Goal: Find specific page/section: Find specific page/section

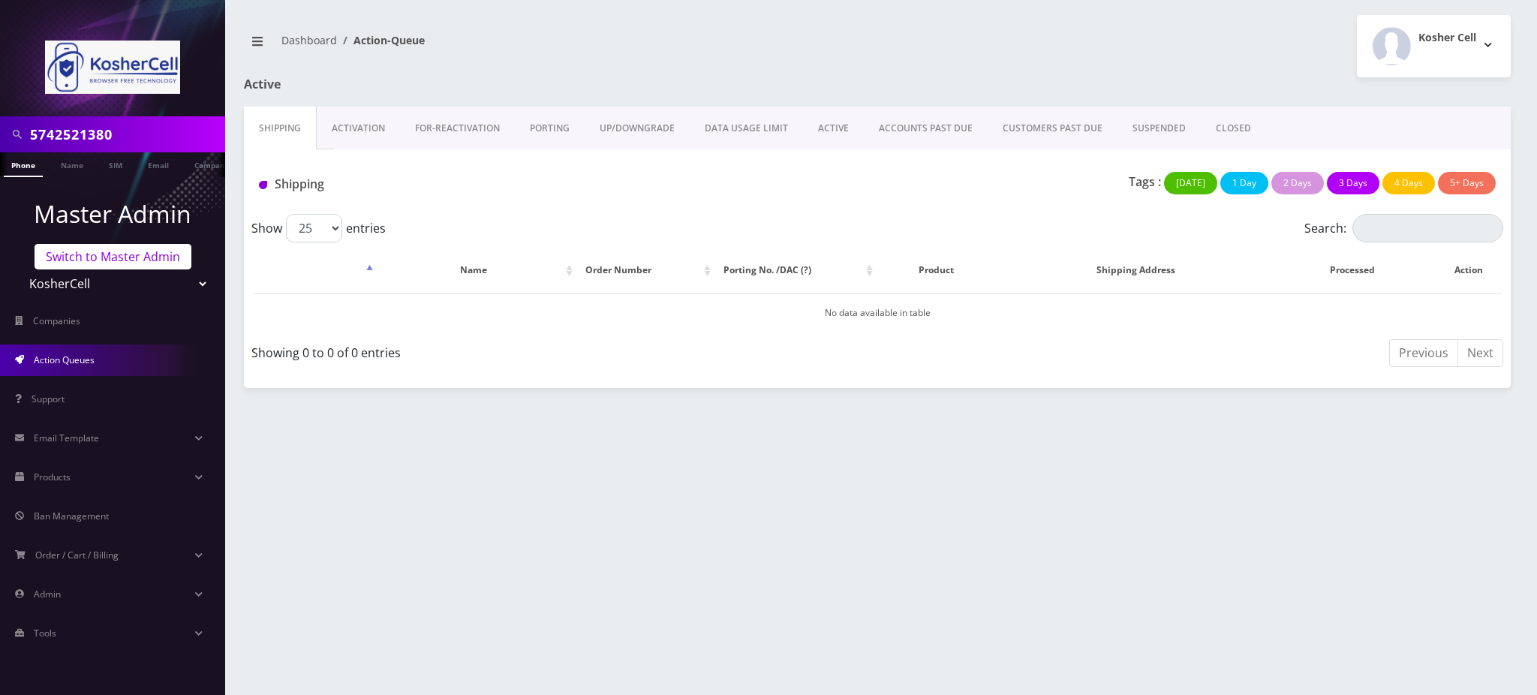
click at [122, 263] on link "Switch to Master Admin" at bounding box center [113, 257] width 157 height 26
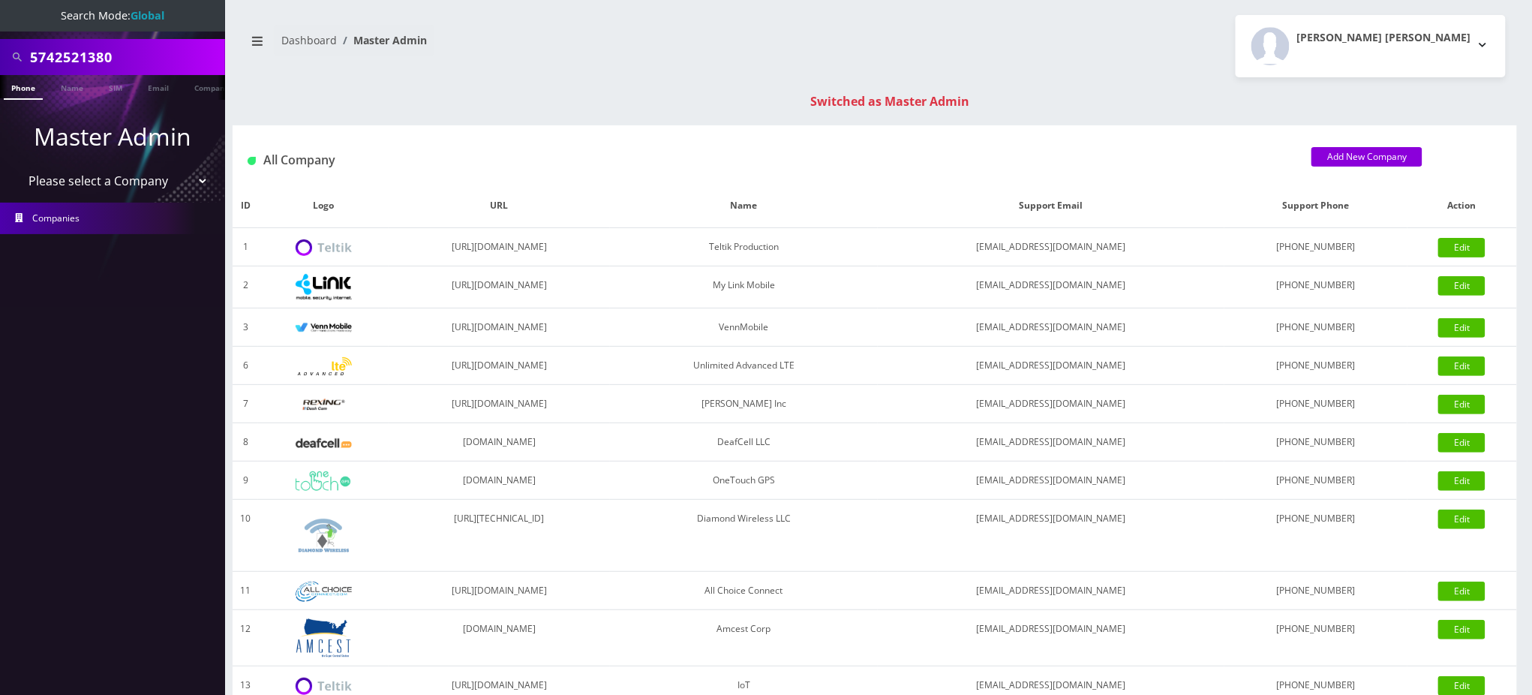
drag, startPoint x: 35, startPoint y: 34, endPoint x: 0, endPoint y: -104, distance: 141.6
click at [0, 0] on html "Search Mode: Global 5742521380 Phone Name SIM Email Company Customer Master Adm…" at bounding box center [766, 533] width 1532 height 1067
paste input "[PERSON_NAME]"
type input "[PERSON_NAME]"
click at [68, 83] on link "Name" at bounding box center [72, 87] width 38 height 25
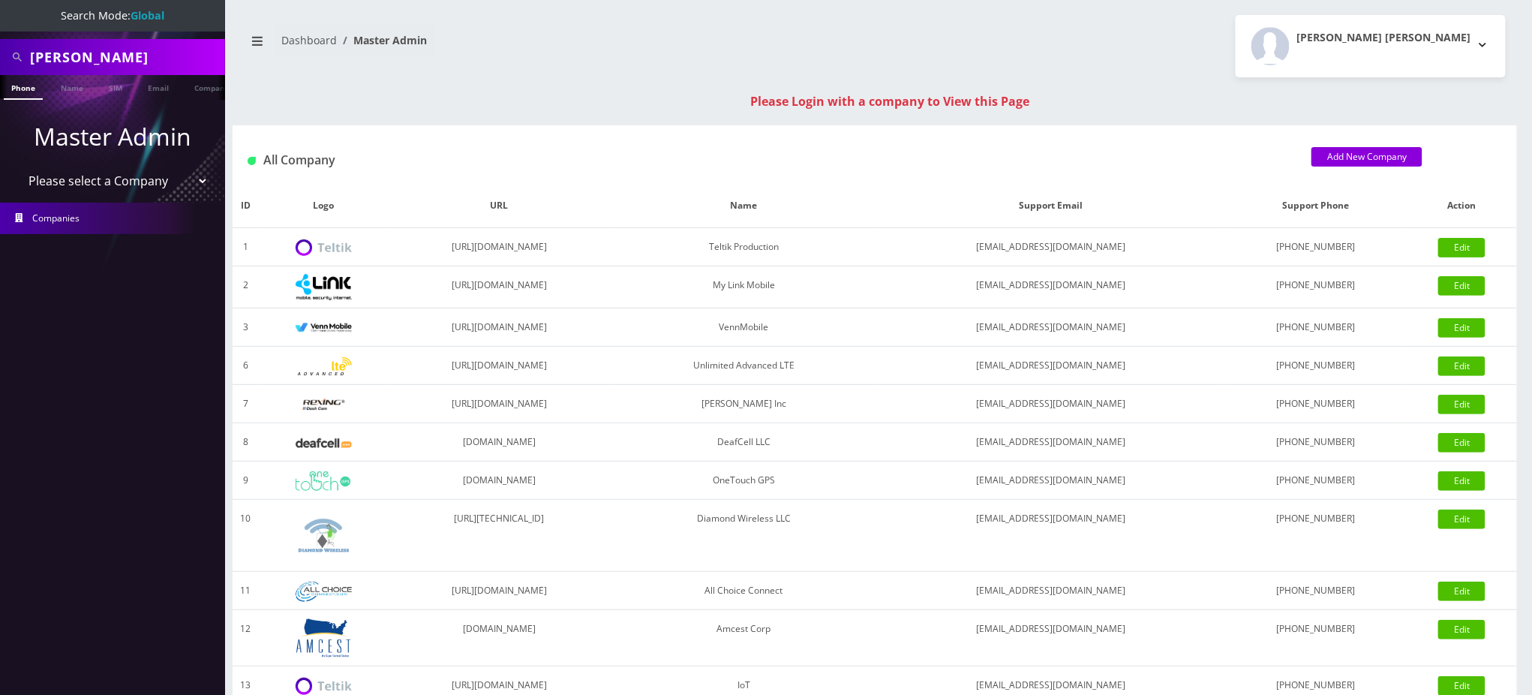
click at [0, 55] on div "Zori Haouchine" at bounding box center [112, 57] width 225 height 36
paste input "9295859635"
type input "9295859635"
click at [30, 89] on link "Phone" at bounding box center [23, 87] width 39 height 25
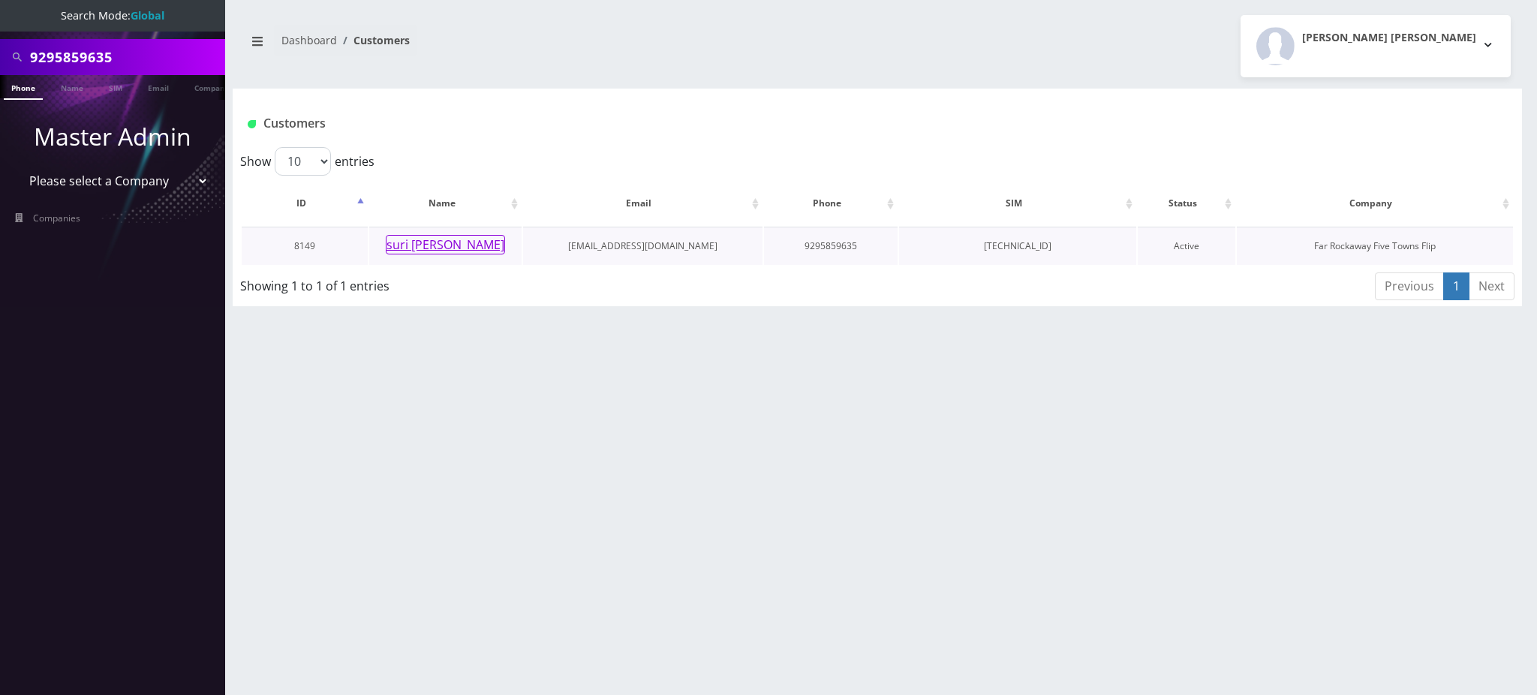
click at [443, 247] on button "suri [PERSON_NAME]" at bounding box center [445, 245] width 119 height 20
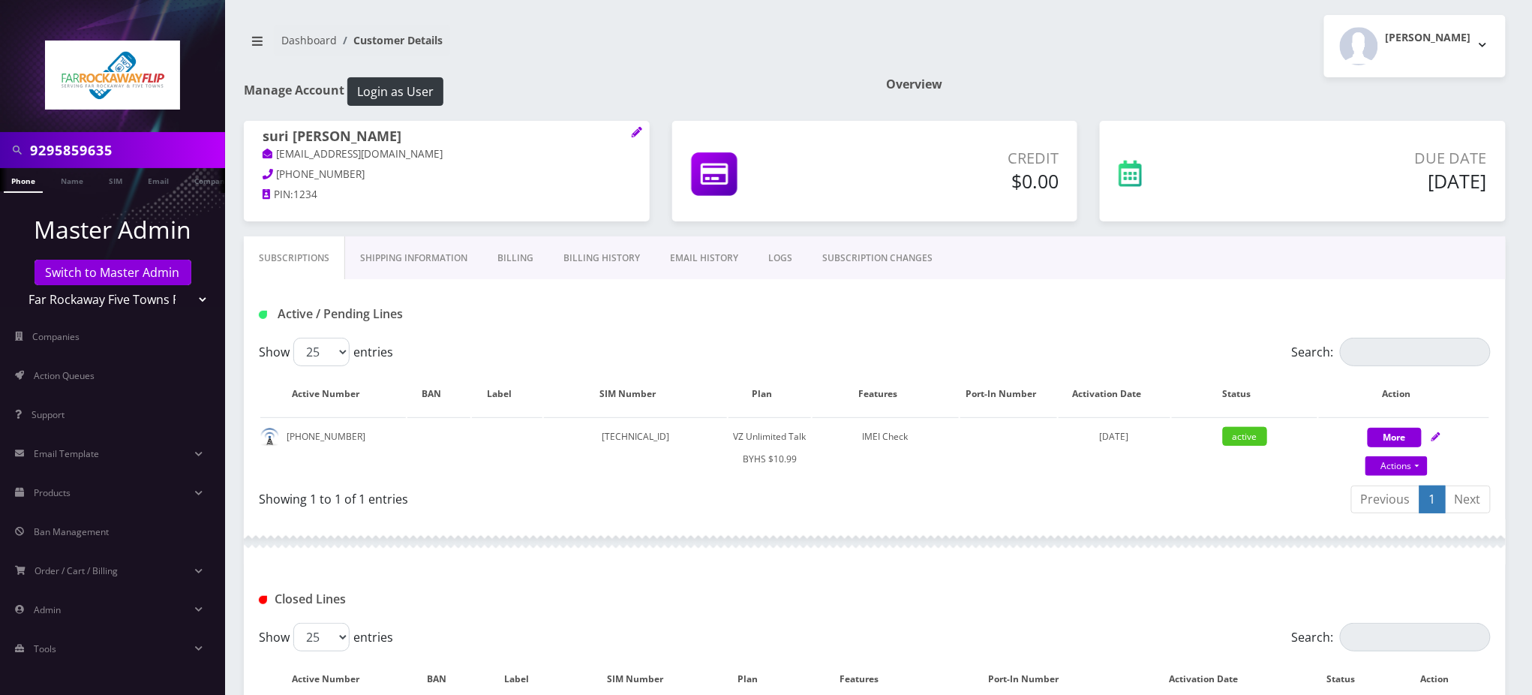
click at [849, 49] on nav "Dashboard Customer Details" at bounding box center [554, 46] width 620 height 43
